Goal: Information Seeking & Learning: Check status

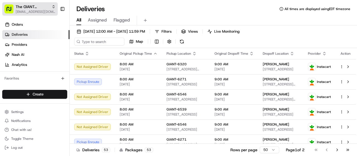
click at [50, 11] on span "[EMAIL_ADDRESS][DOMAIN_NAME]" at bounding box center [36, 11] width 40 height 4
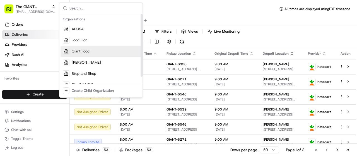
click at [73, 47] on div "Giant Food" at bounding box center [101, 51] width 81 height 11
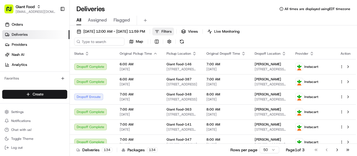
click at [174, 31] on button "Filters" at bounding box center [163, 32] width 22 height 8
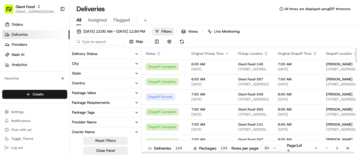
click at [104, 56] on button "Delivery Status" at bounding box center [105, 53] width 71 height 9
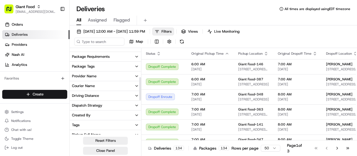
scroll to position [112, 0]
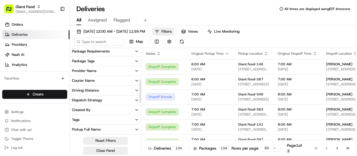
click at [98, 72] on button "Provider Name" at bounding box center [105, 70] width 71 height 9
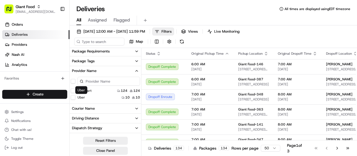
click at [81, 97] on label "Uber" at bounding box center [82, 97] width 8 height 4
click at [75, 97] on button "Uber" at bounding box center [73, 97] width 4 height 4
